Goal: Information Seeking & Learning: Learn about a topic

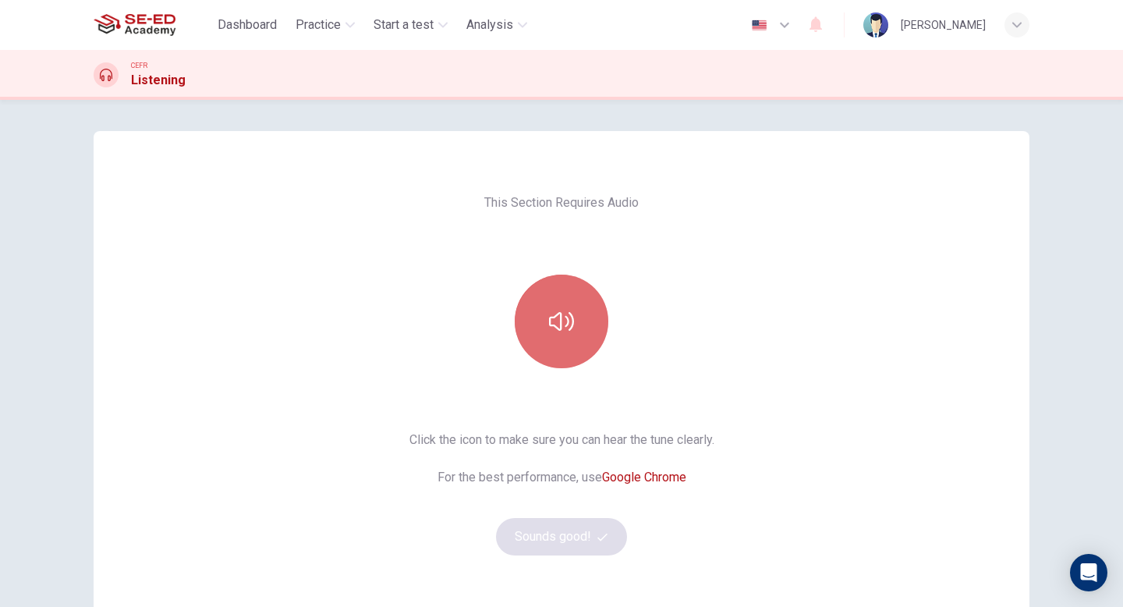
click at [574, 331] on button "button" at bounding box center [562, 322] width 94 height 94
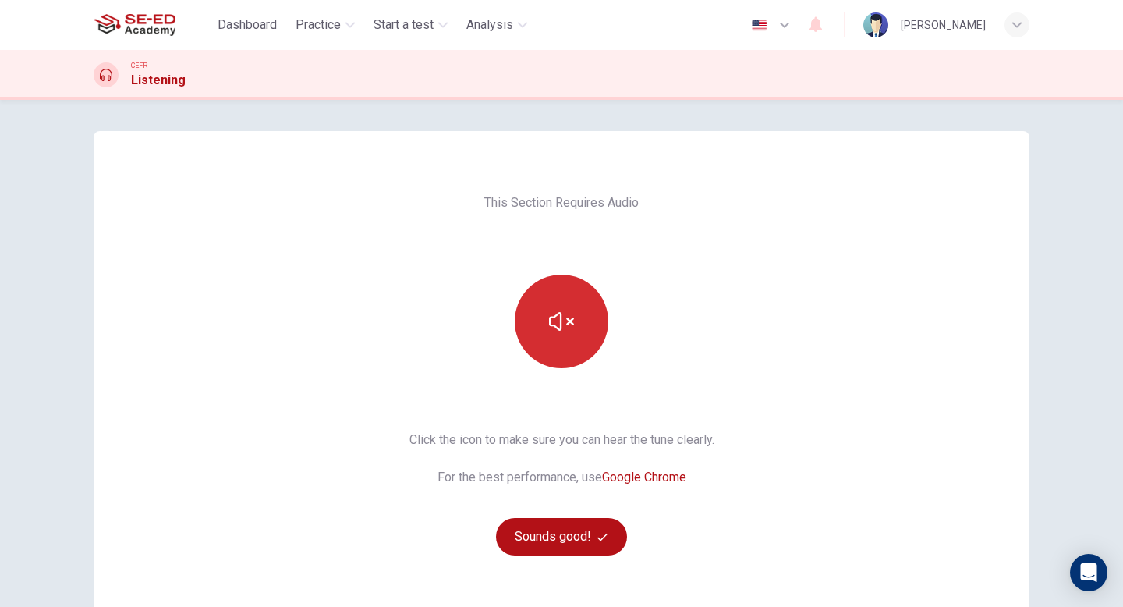
click at [549, 312] on icon "button" at bounding box center [561, 321] width 25 height 25
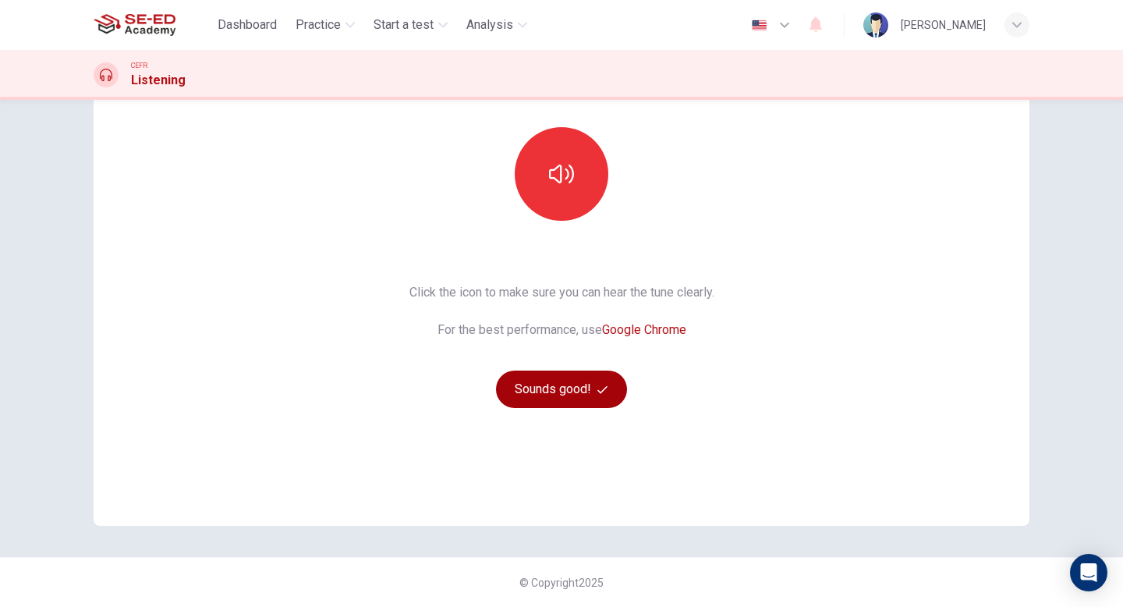
click at [568, 392] on button "Sounds good!" at bounding box center [561, 388] width 131 height 37
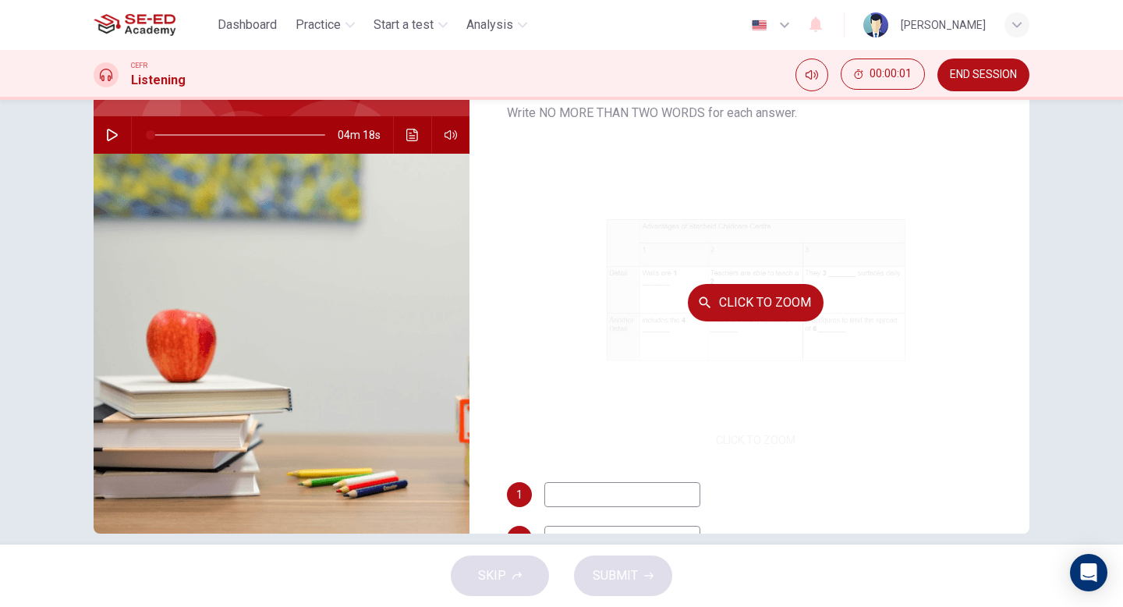
scroll to position [125, 0]
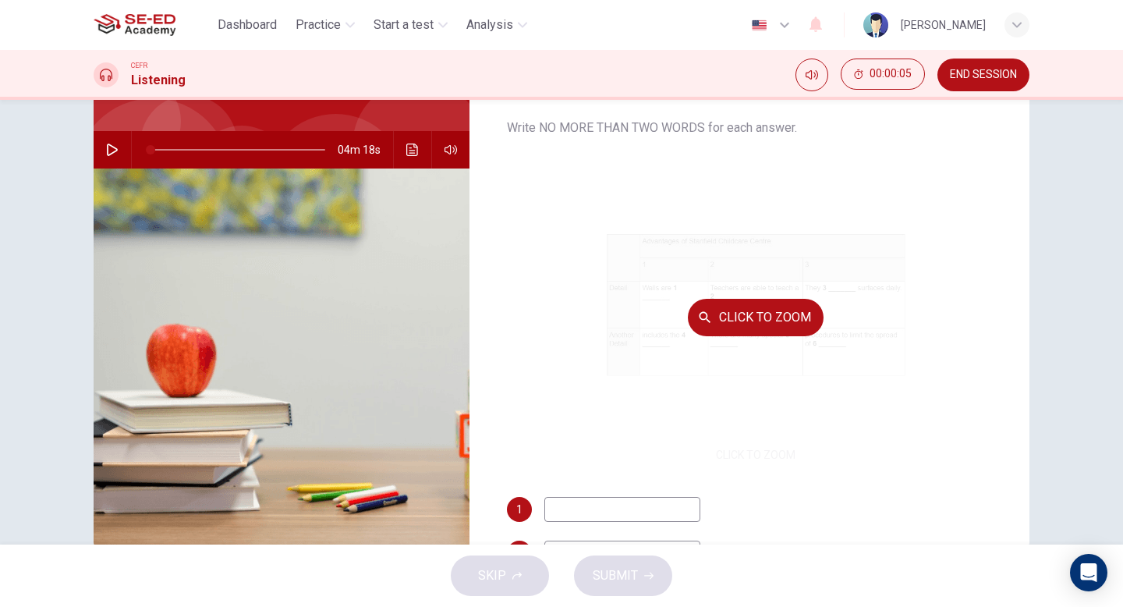
click at [758, 321] on button "Click to Zoom" at bounding box center [756, 317] width 136 height 37
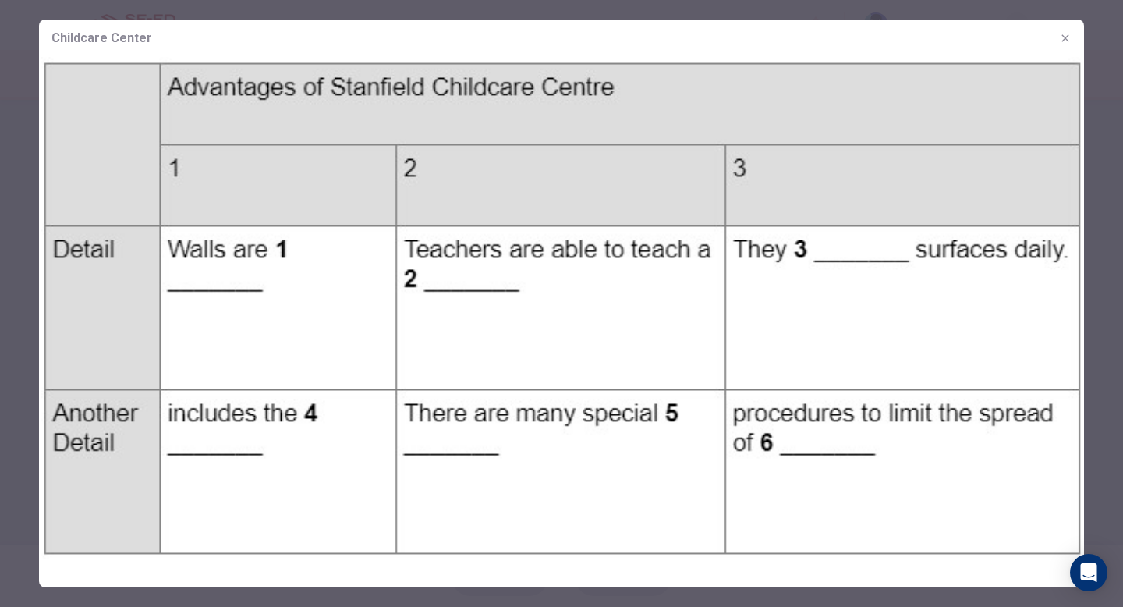
click at [68, 62] on img at bounding box center [561, 307] width 1045 height 501
click at [1114, 438] on div at bounding box center [561, 303] width 1123 height 607
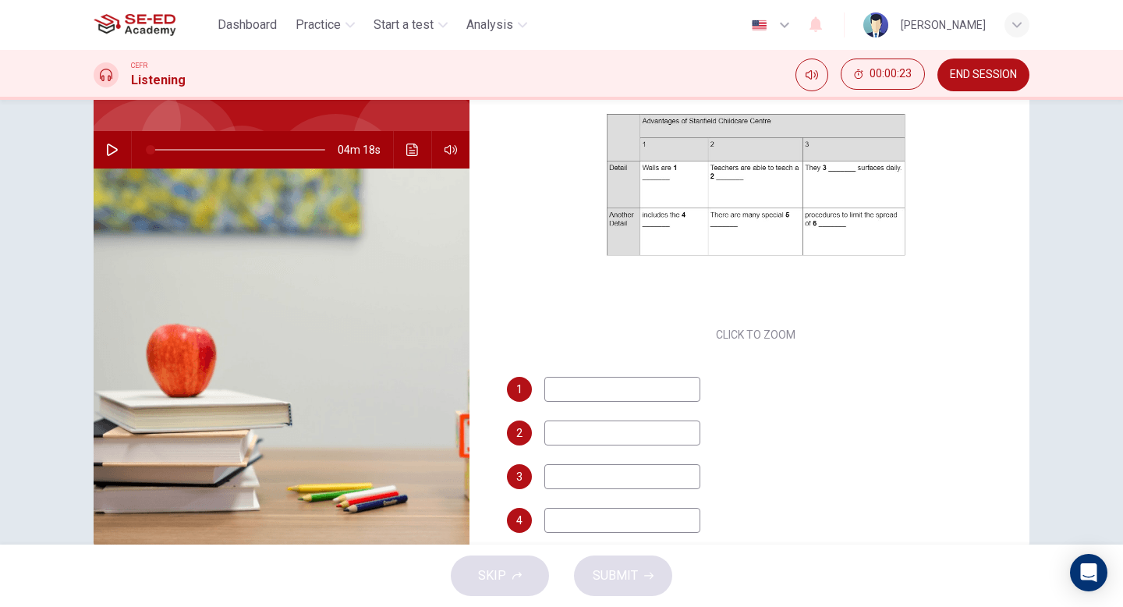
scroll to position [116, 0]
click at [112, 151] on icon "button" at bounding box center [112, 150] width 12 height 12
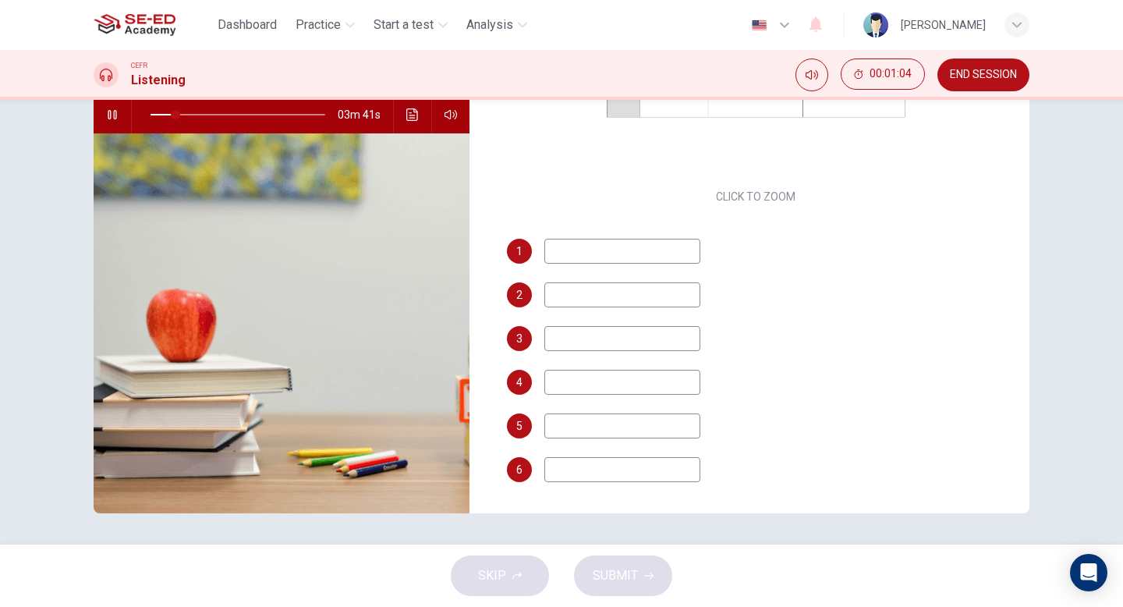
scroll to position [0, 0]
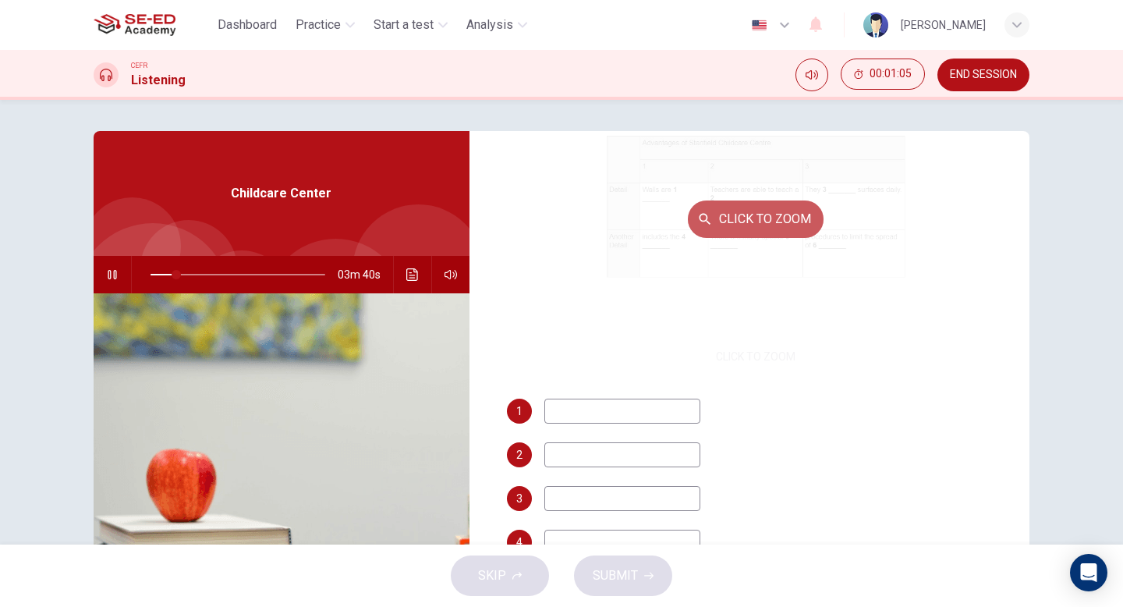
click at [778, 229] on button "Click to Zoom" at bounding box center [756, 218] width 136 height 37
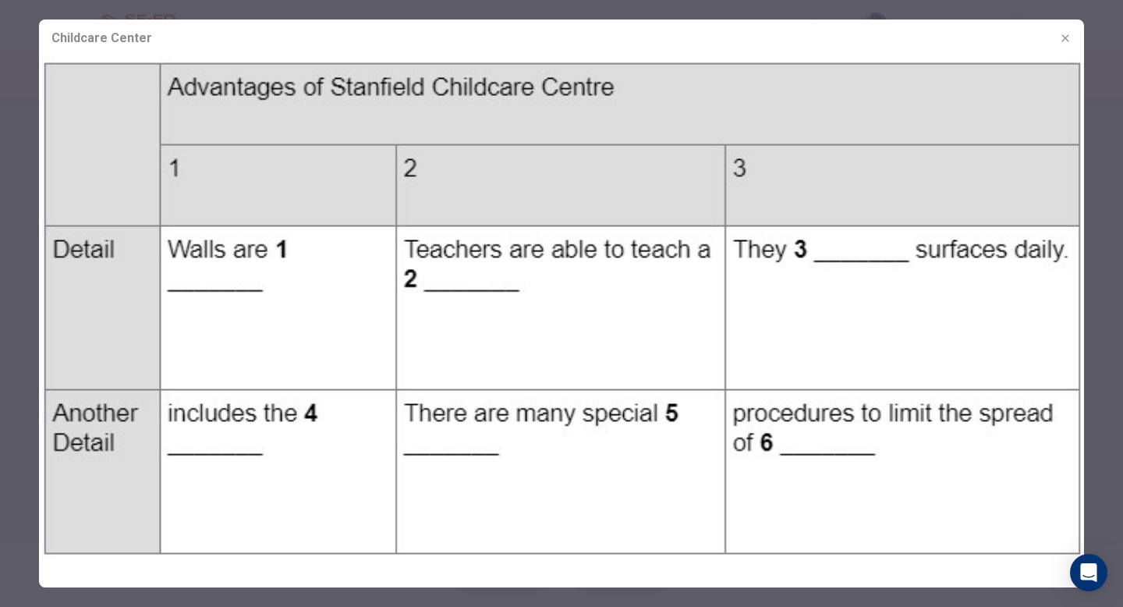
click at [1068, 41] on icon "button" at bounding box center [1065, 38] width 12 height 12
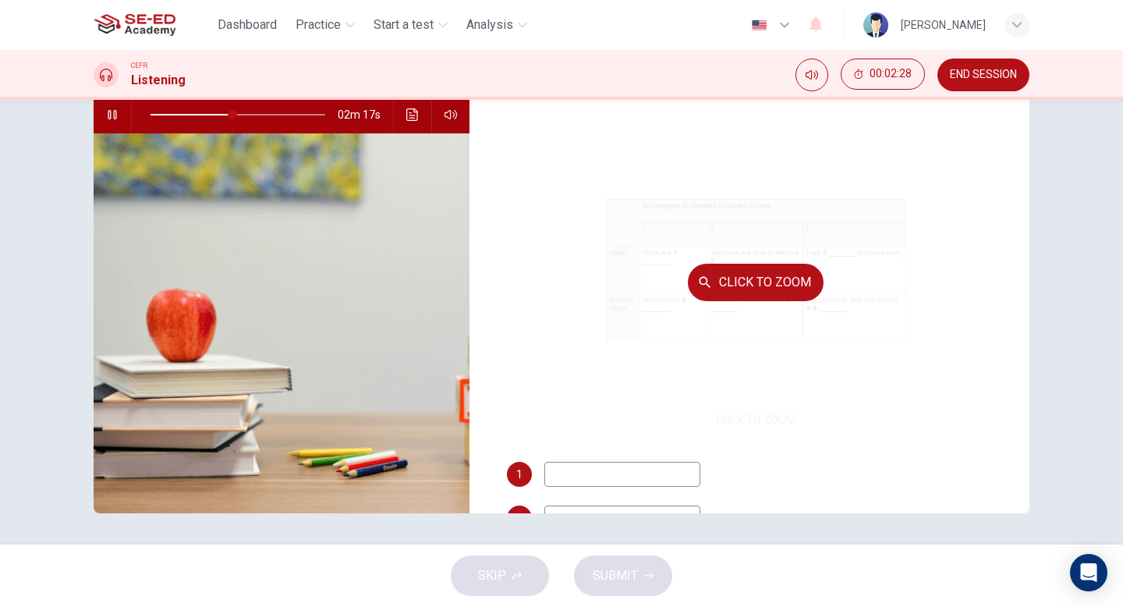
click at [842, 282] on div "Click to Zoom" at bounding box center [756, 281] width 498 height 297
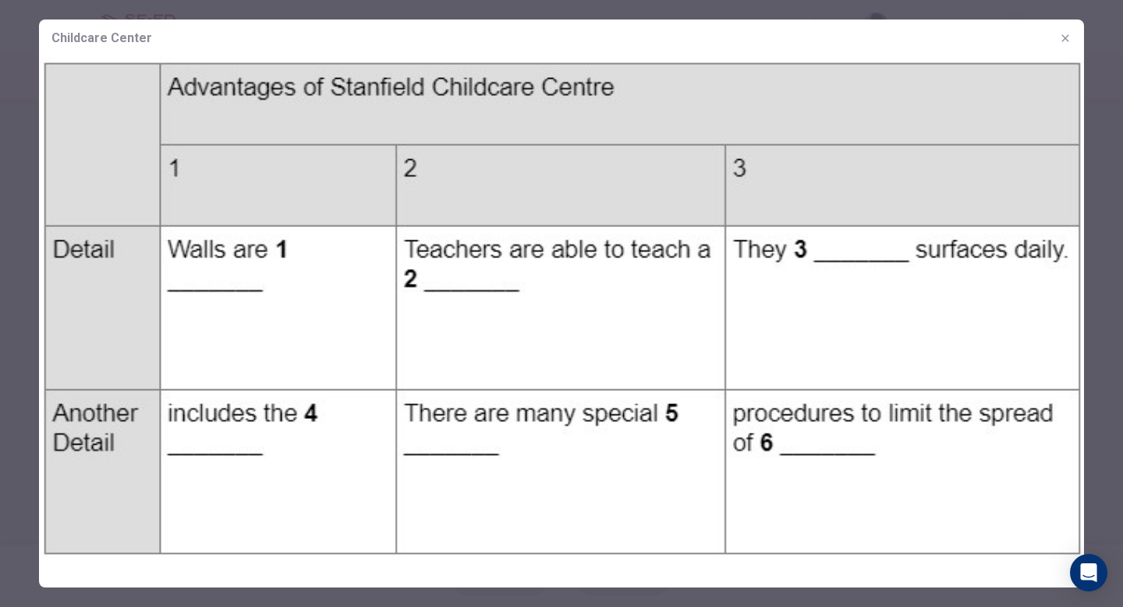
click at [1068, 41] on icon "button" at bounding box center [1065, 38] width 12 height 12
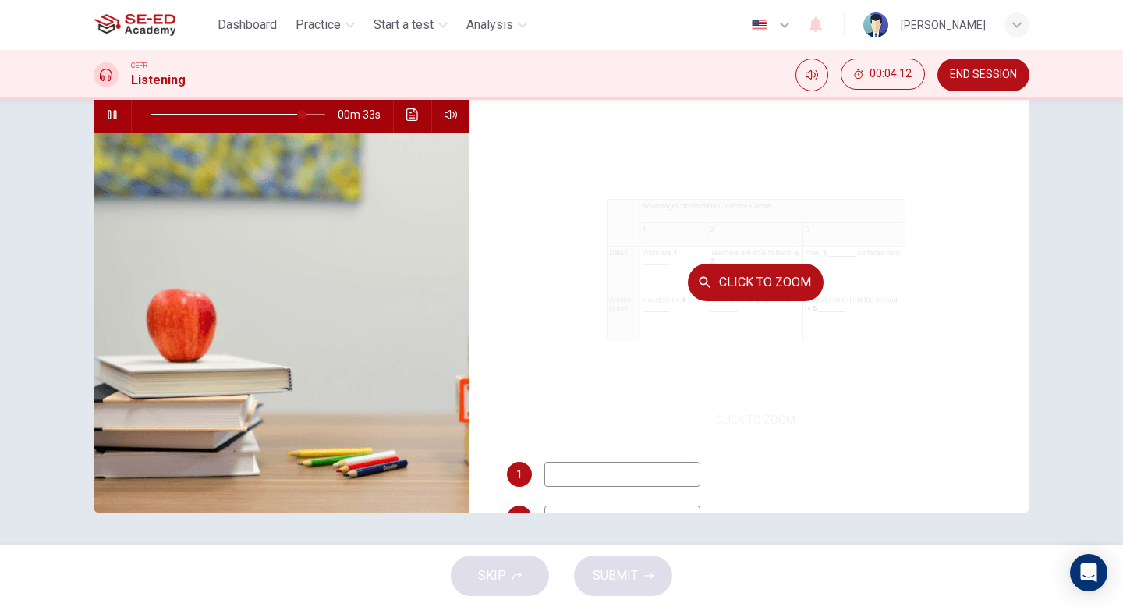
type input "87"
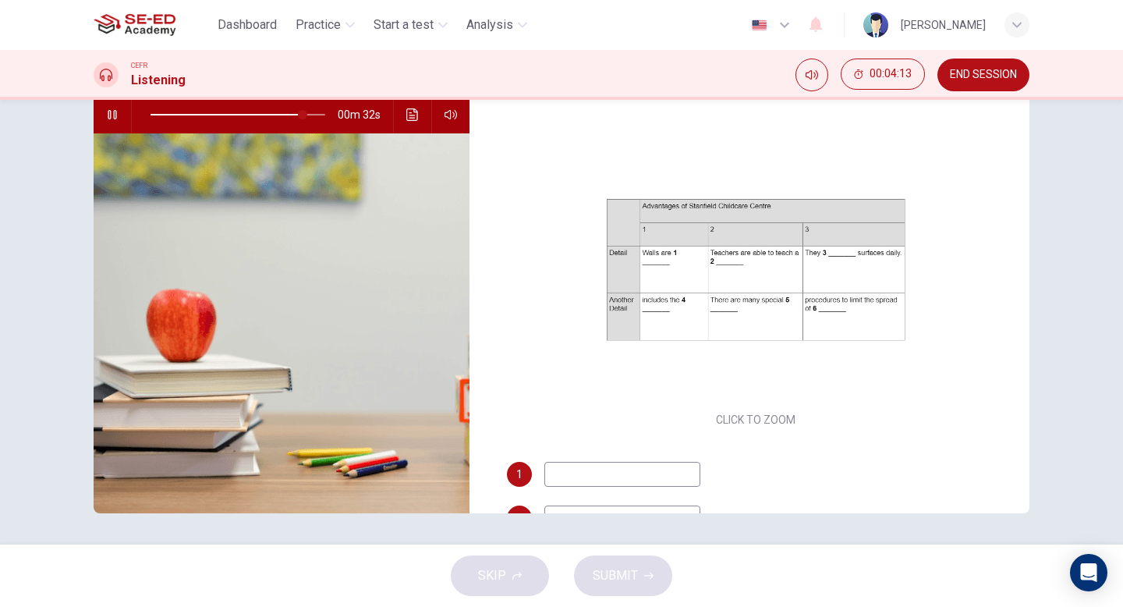
click at [978, 78] on span "END SESSION" at bounding box center [983, 75] width 67 height 12
